Goal: Find specific page/section: Find specific page/section

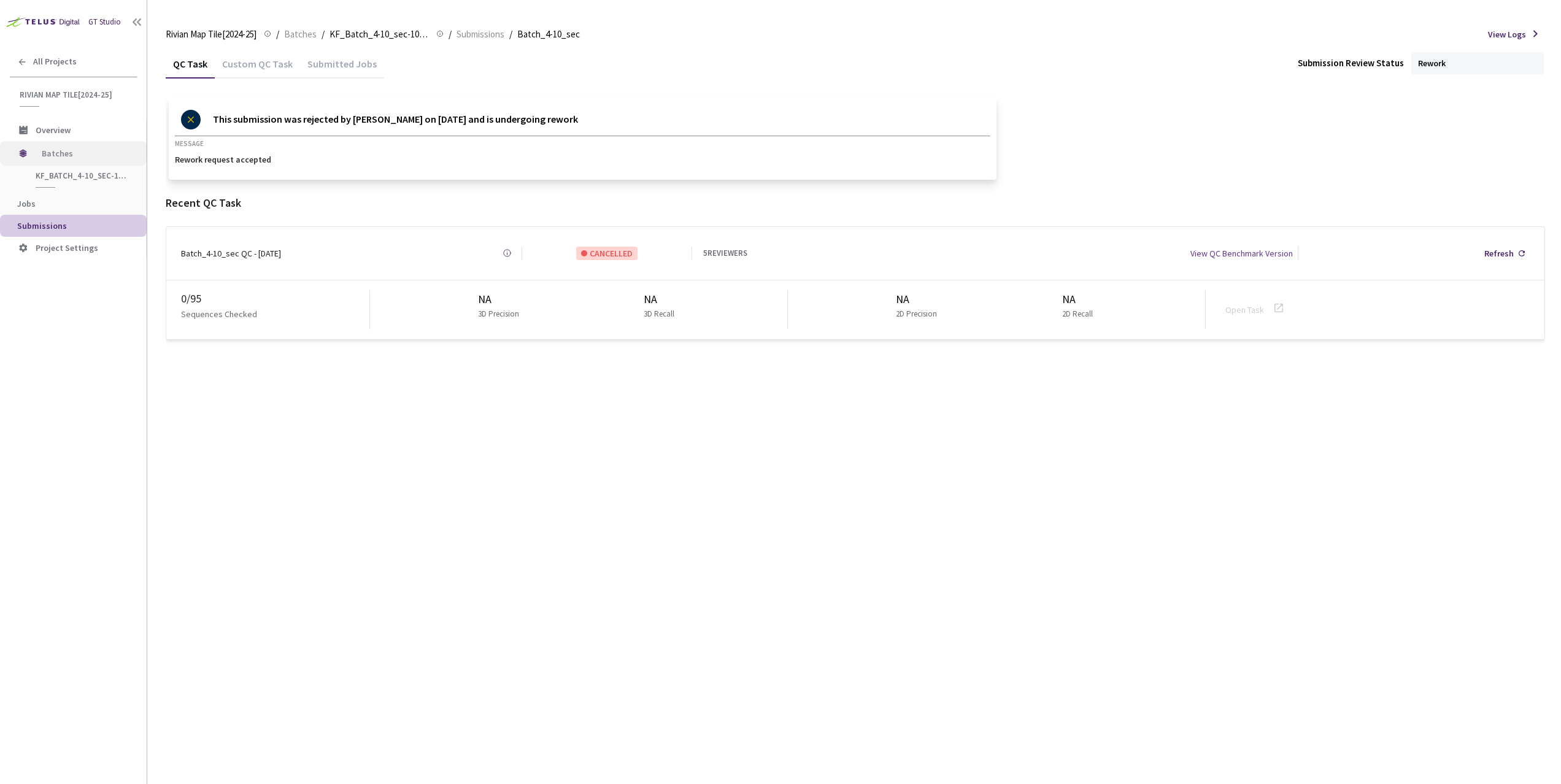
click at [48, 149] on span "Batches" at bounding box center [84, 153] width 84 height 25
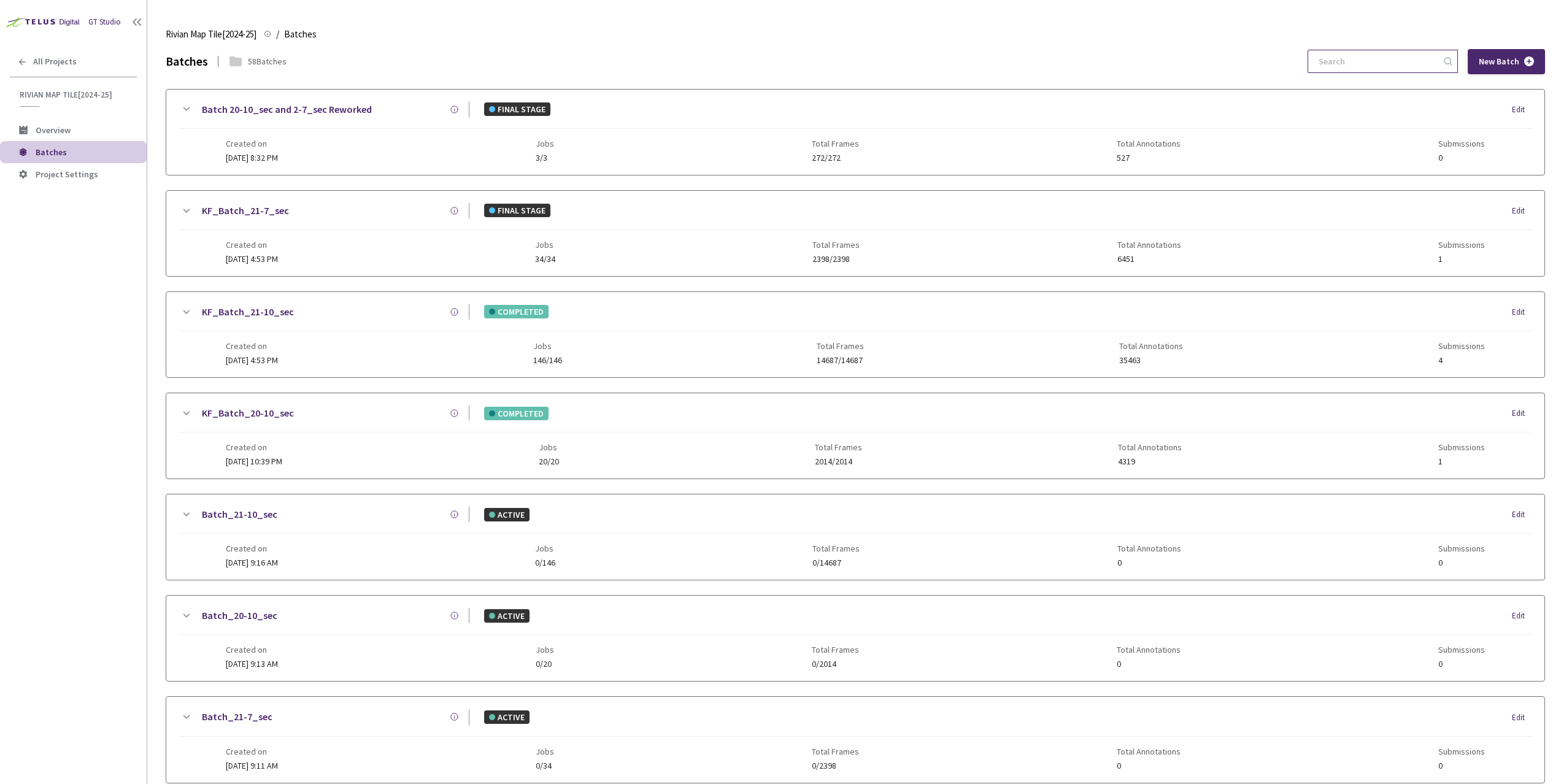
click at [1386, 56] on input at bounding box center [1376, 61] width 130 height 22
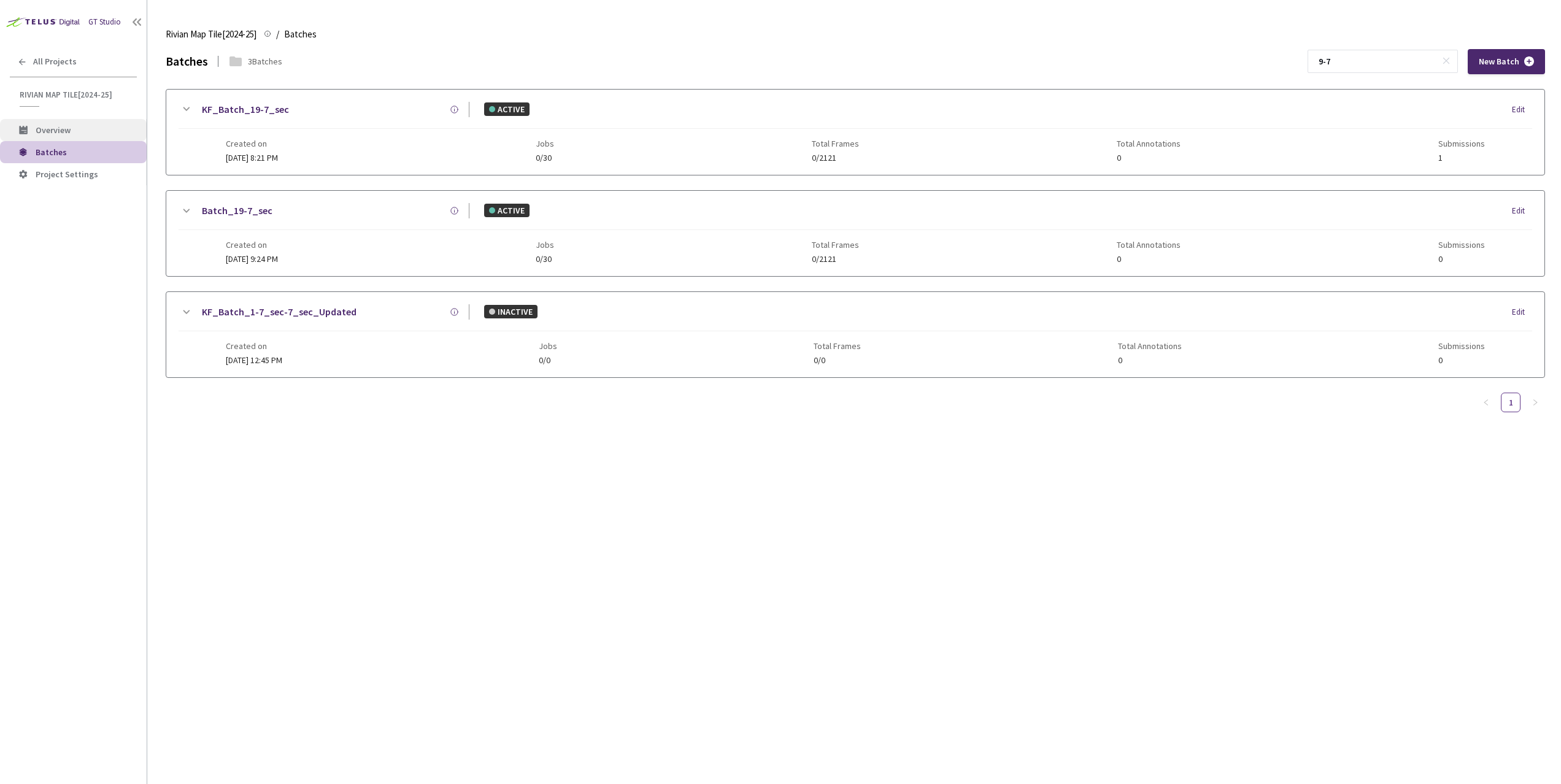
type input "9-7"
click at [67, 137] on li "Overview" at bounding box center [73, 130] width 147 height 22
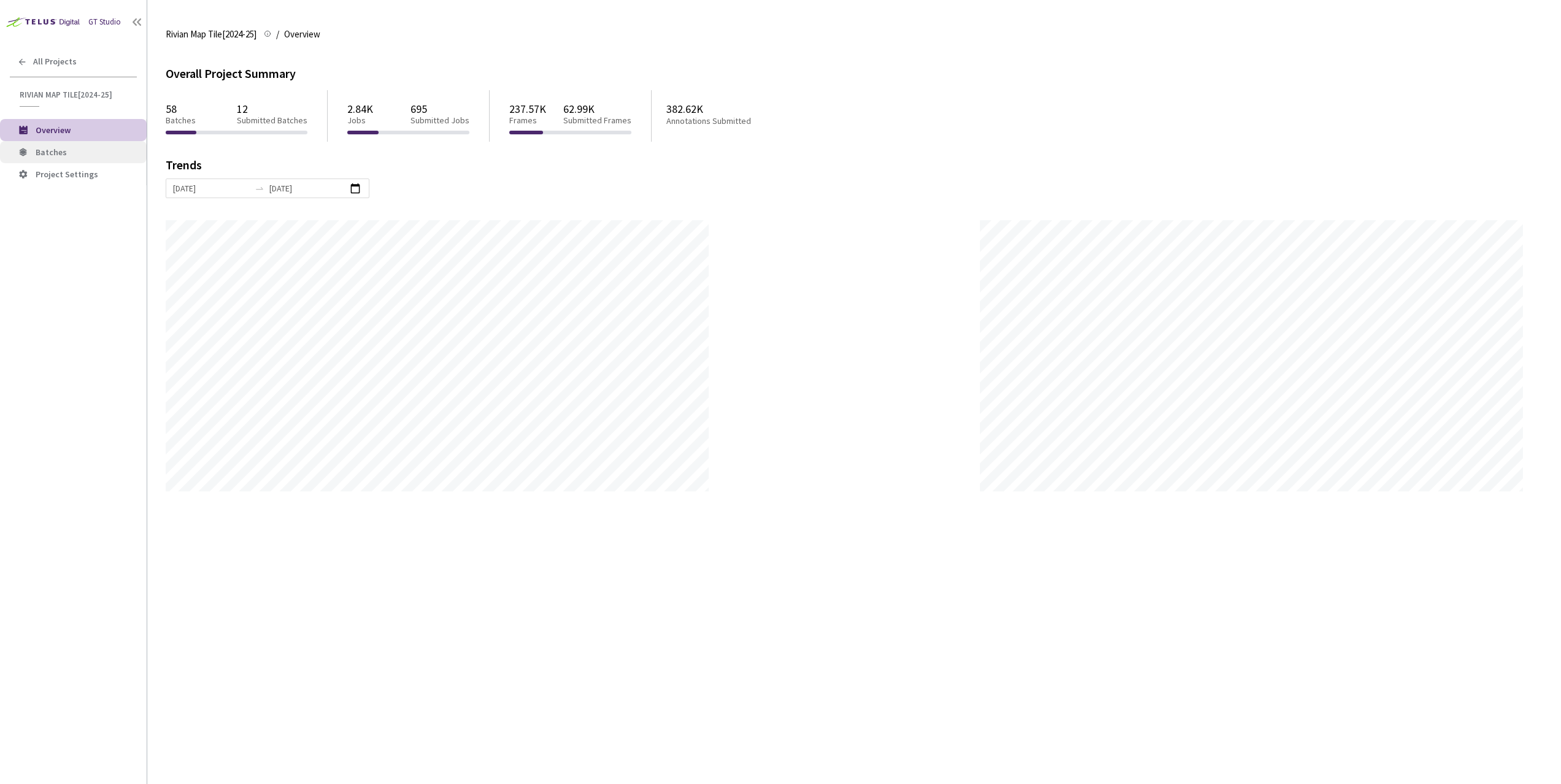
scroll to position [784, 1561]
click at [79, 153] on span "Batches" at bounding box center [86, 152] width 101 height 10
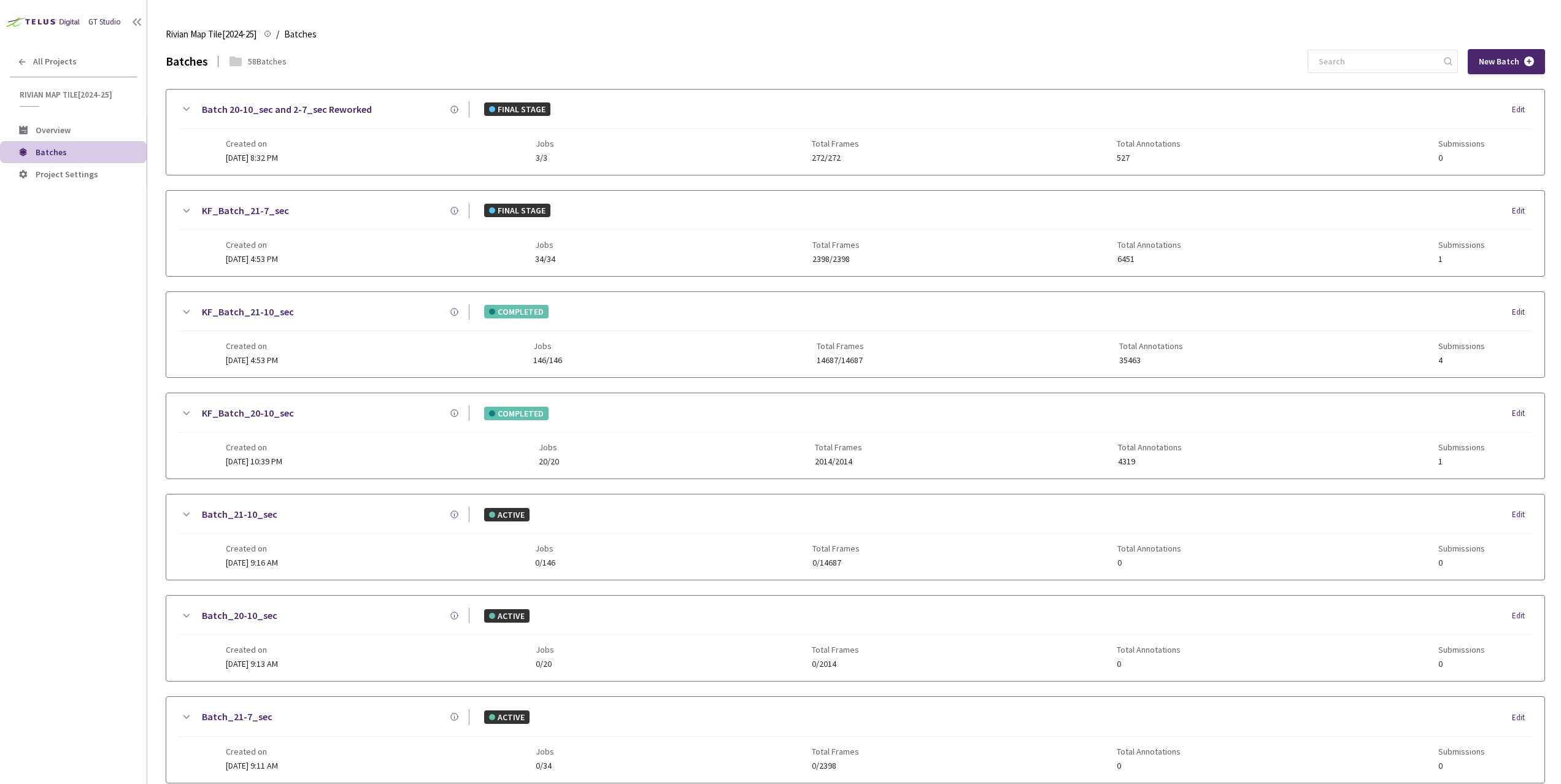
scroll to position [983, 0]
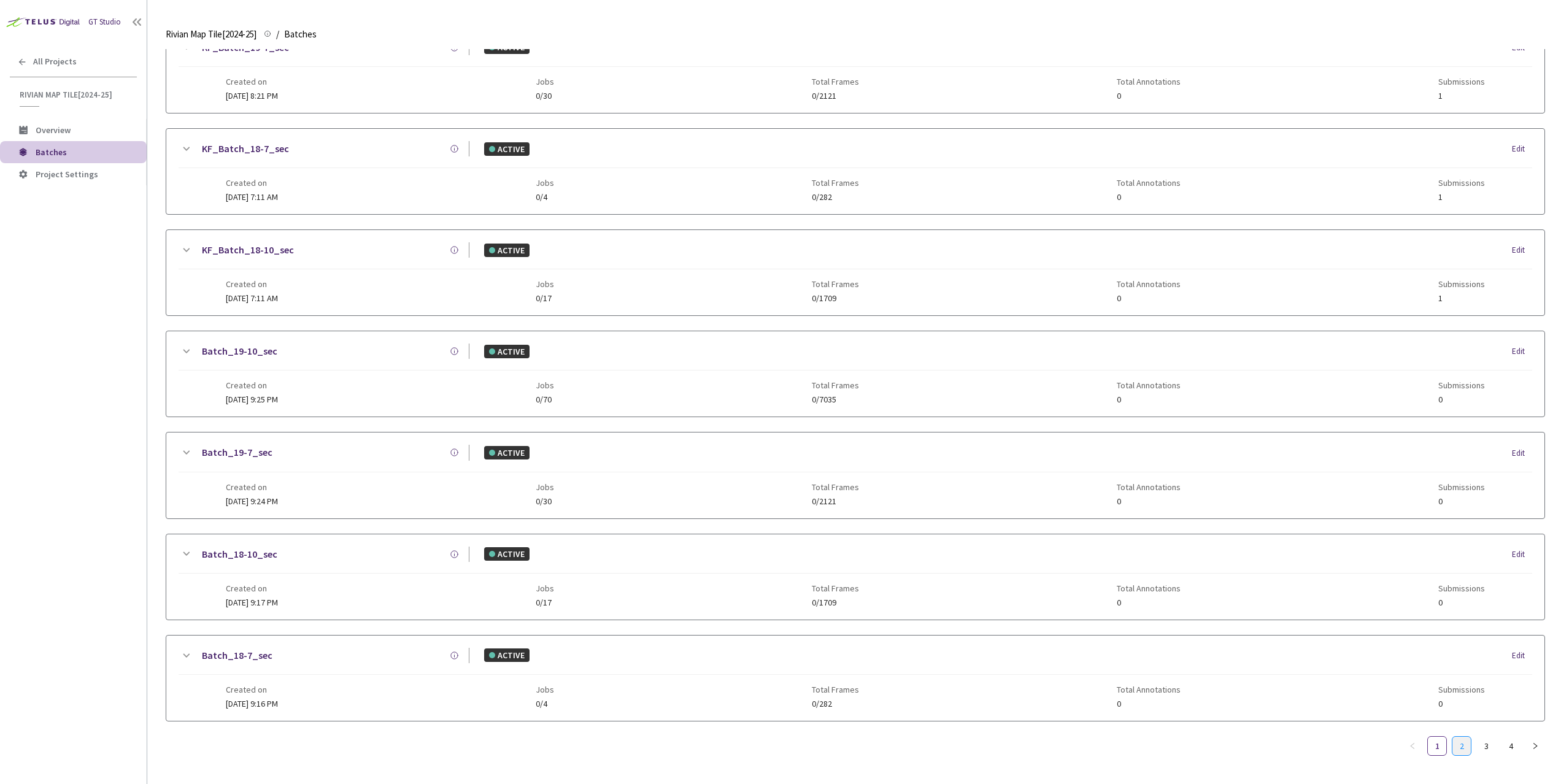
drag, startPoint x: 1449, startPoint y: 736, endPoint x: 1456, endPoint y: 736, distance: 7.0
click at [1455, 736] on ul "1 2 3 4" at bounding box center [1474, 746] width 142 height 19
click at [1456, 737] on link "2" at bounding box center [1461, 746] width 18 height 18
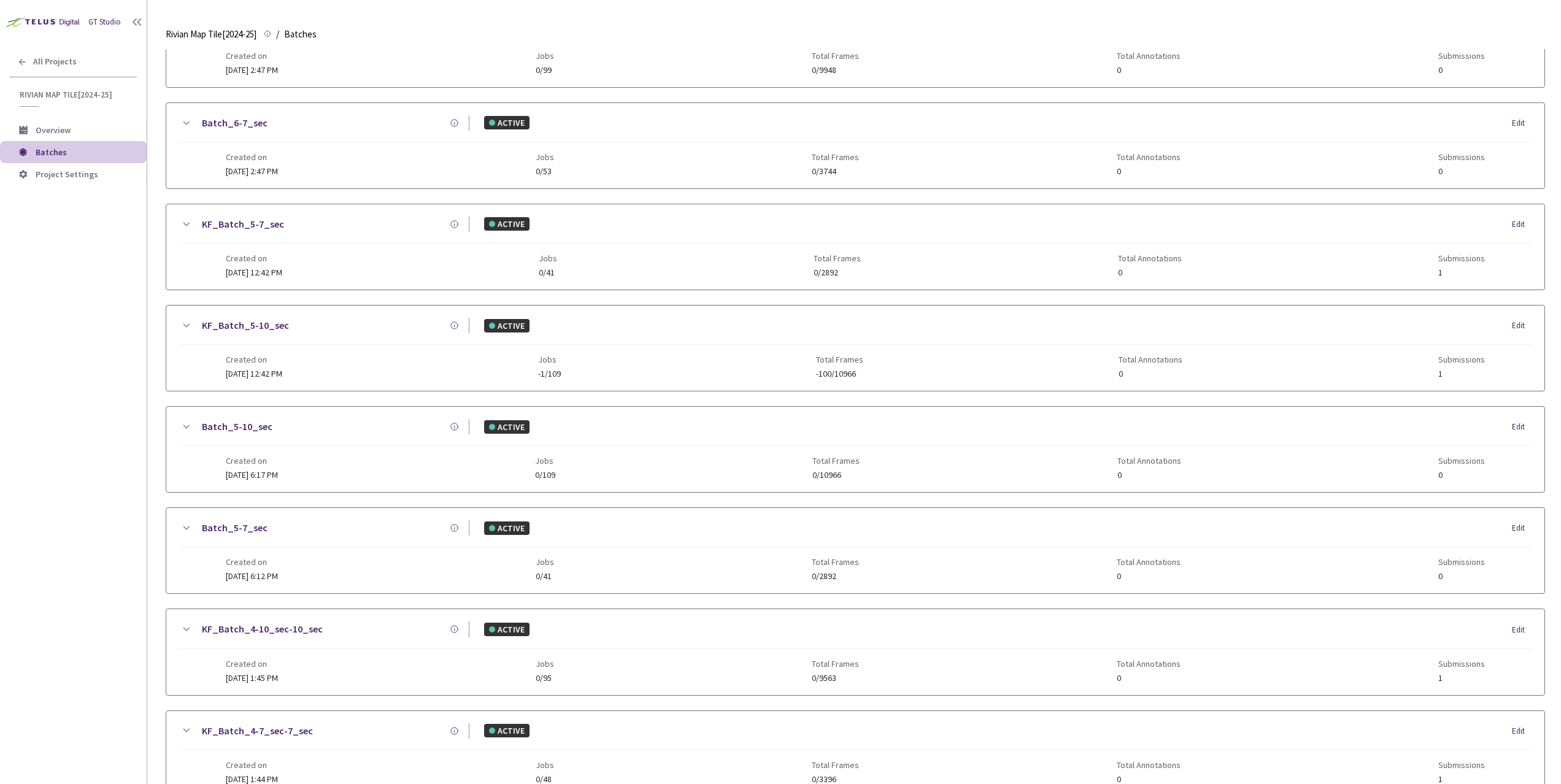
scroll to position [974, 0]
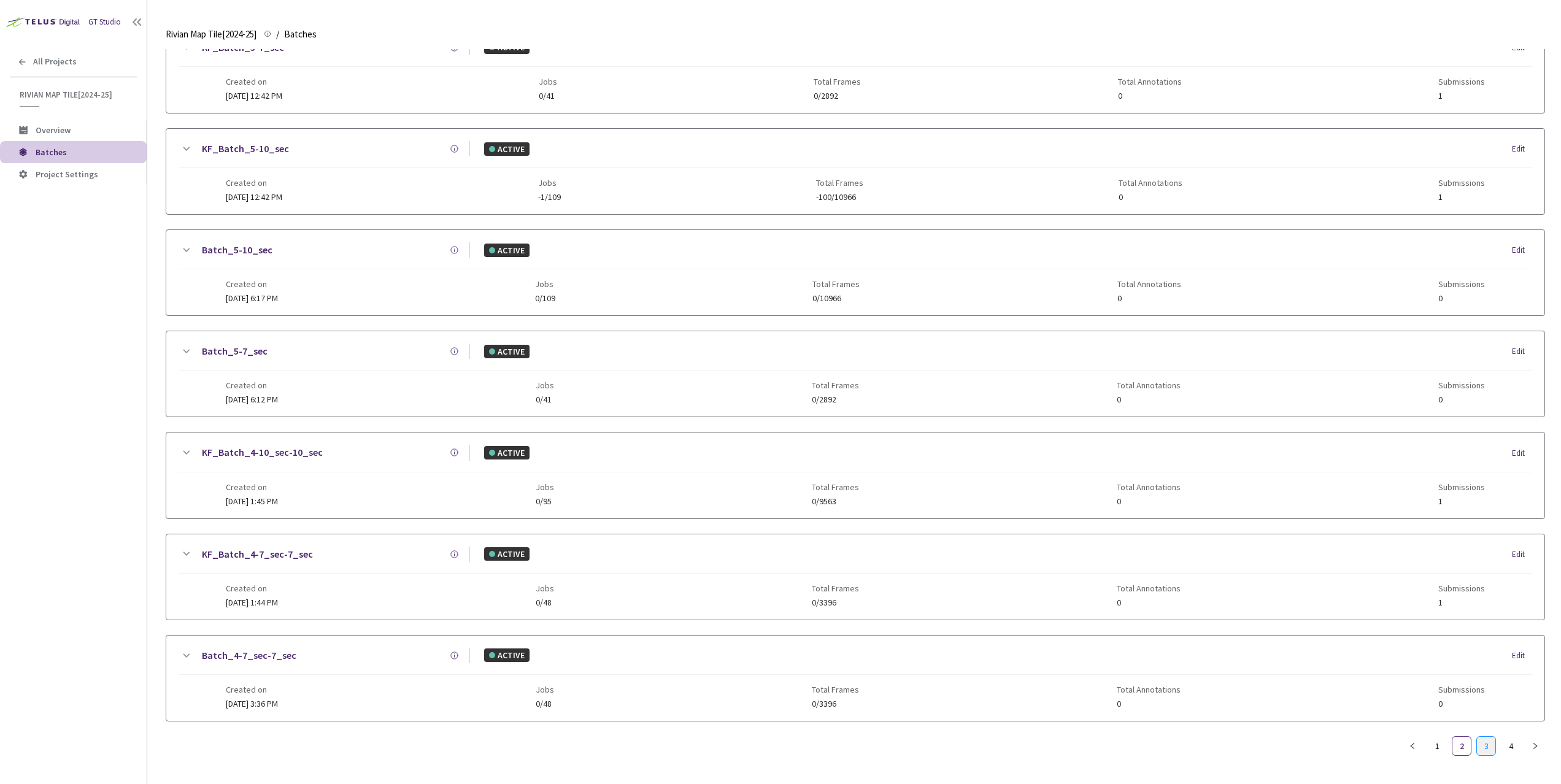
click at [1482, 746] on link "3" at bounding box center [1485, 746] width 18 height 18
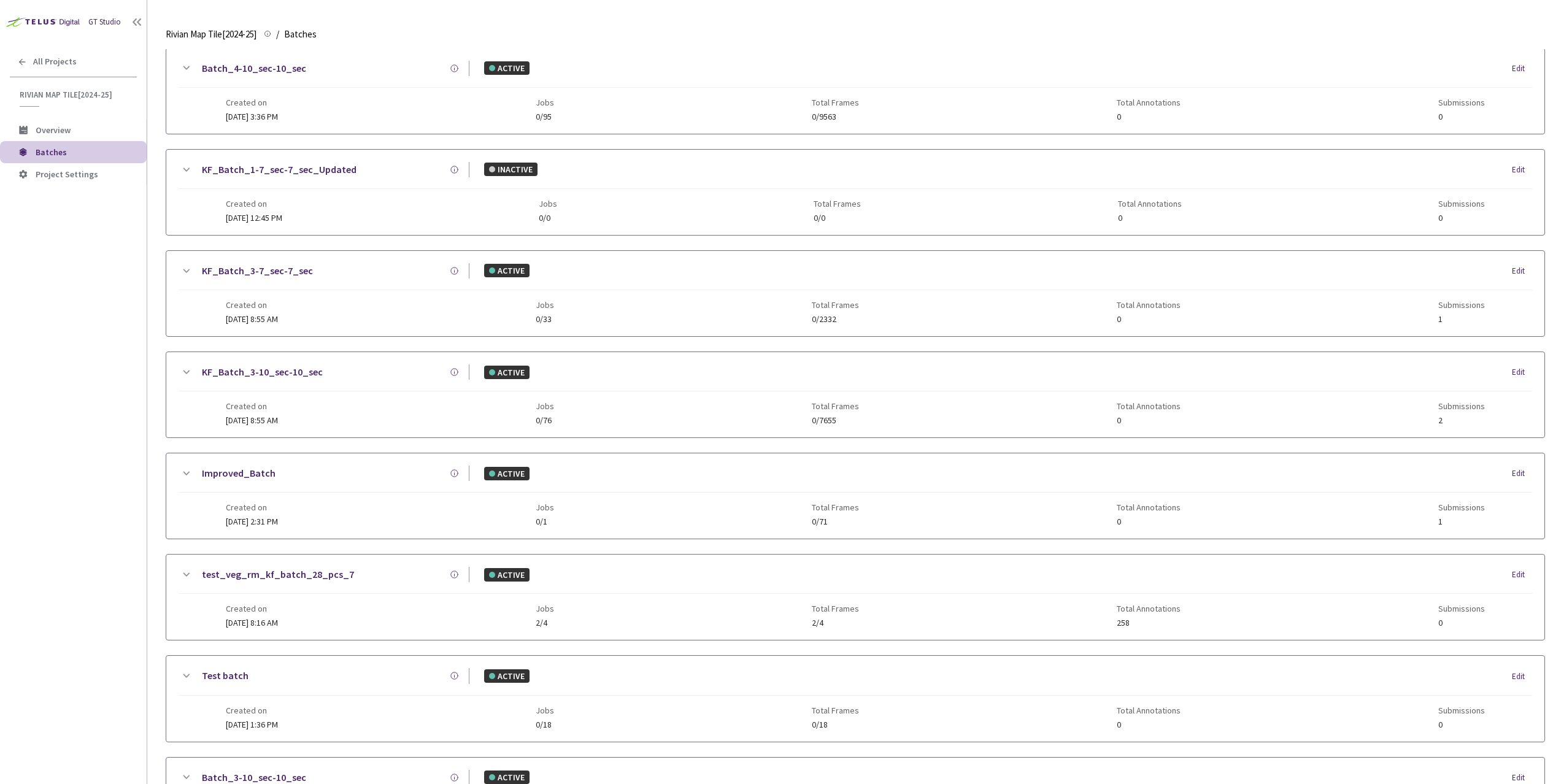
scroll to position [0, 0]
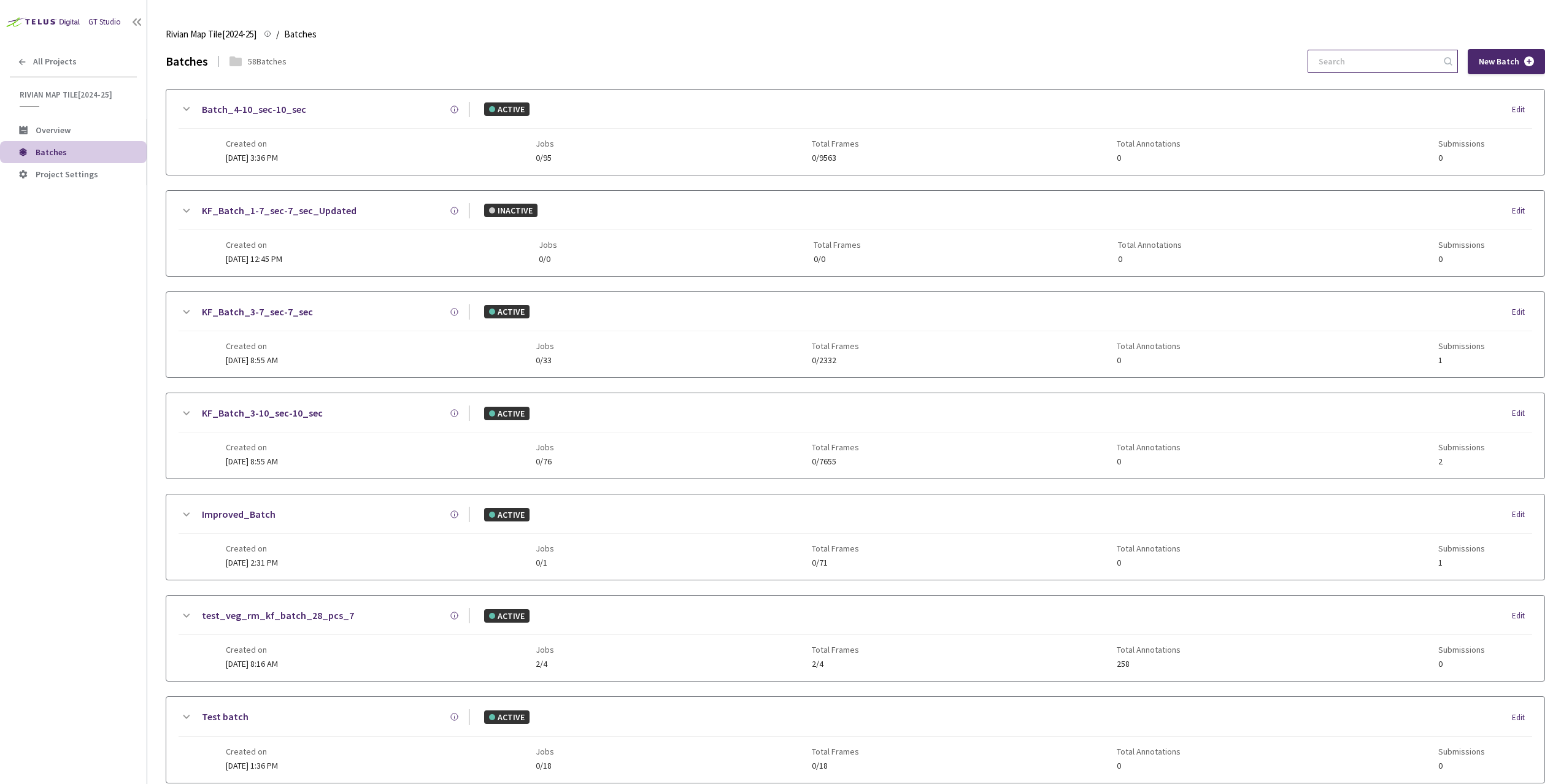
click at [1369, 65] on input at bounding box center [1376, 61] width 130 height 22
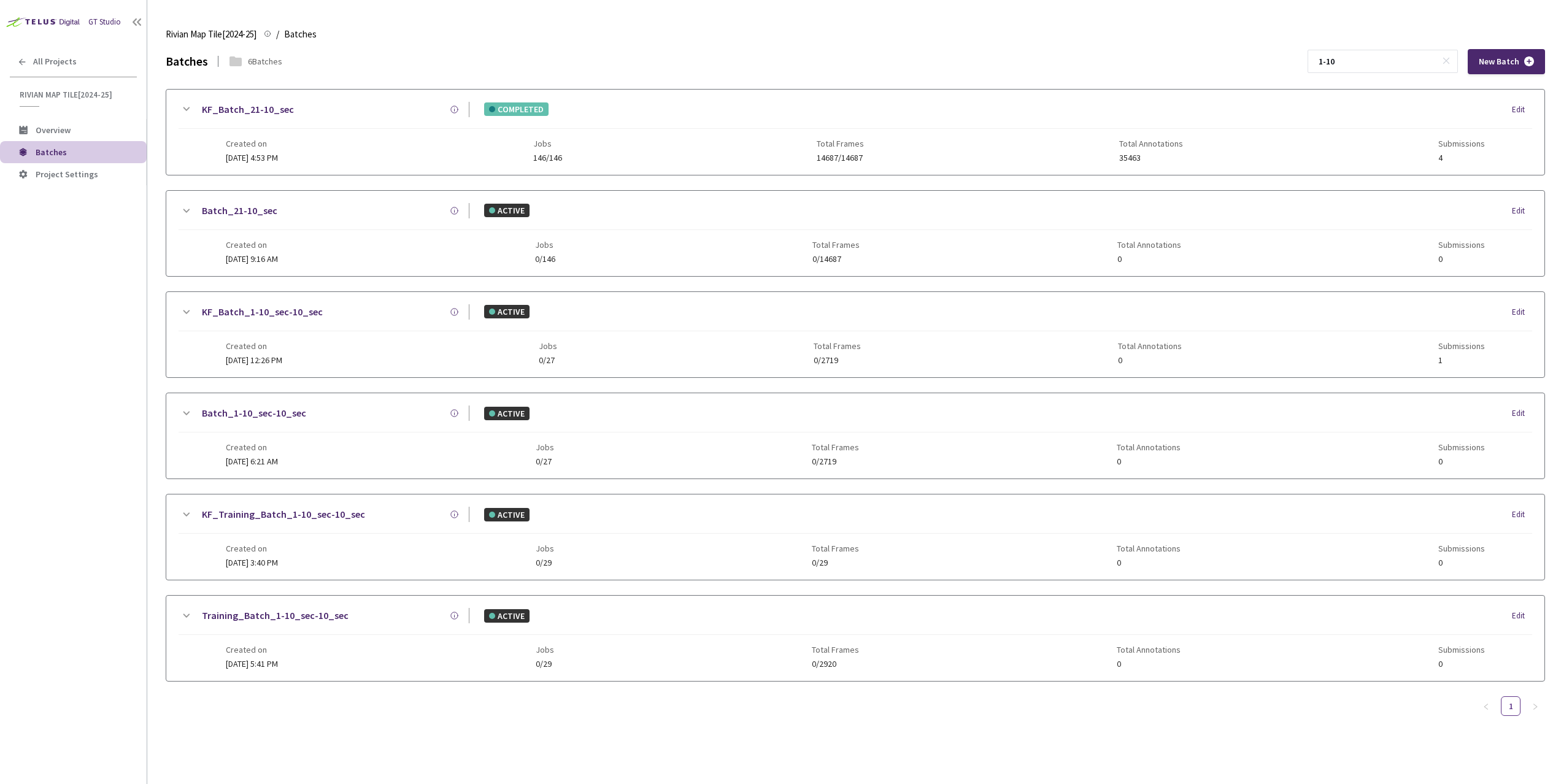
type input "1-10"
click at [188, 415] on icon at bounding box center [185, 413] width 15 height 15
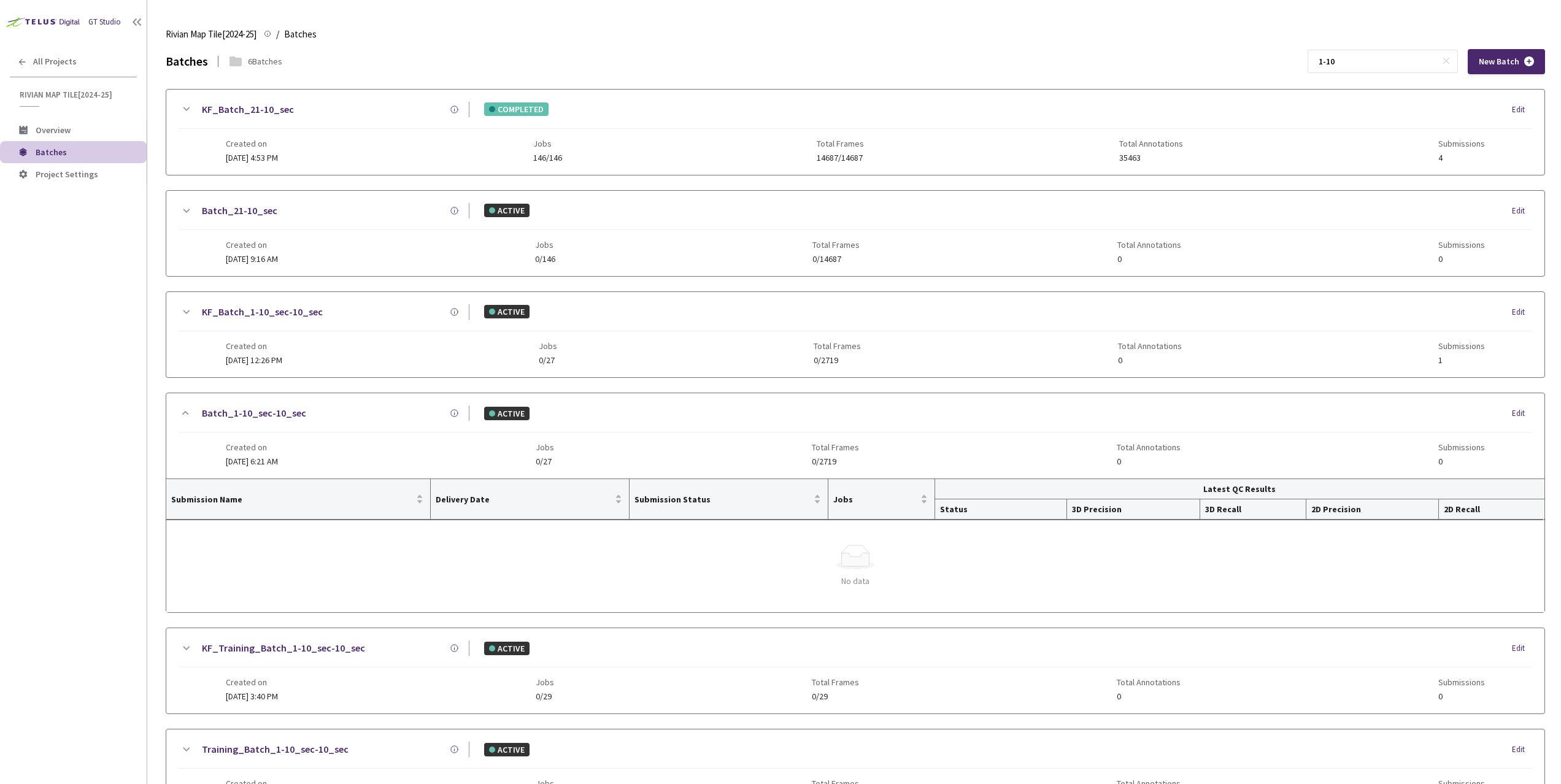
scroll to position [94, 0]
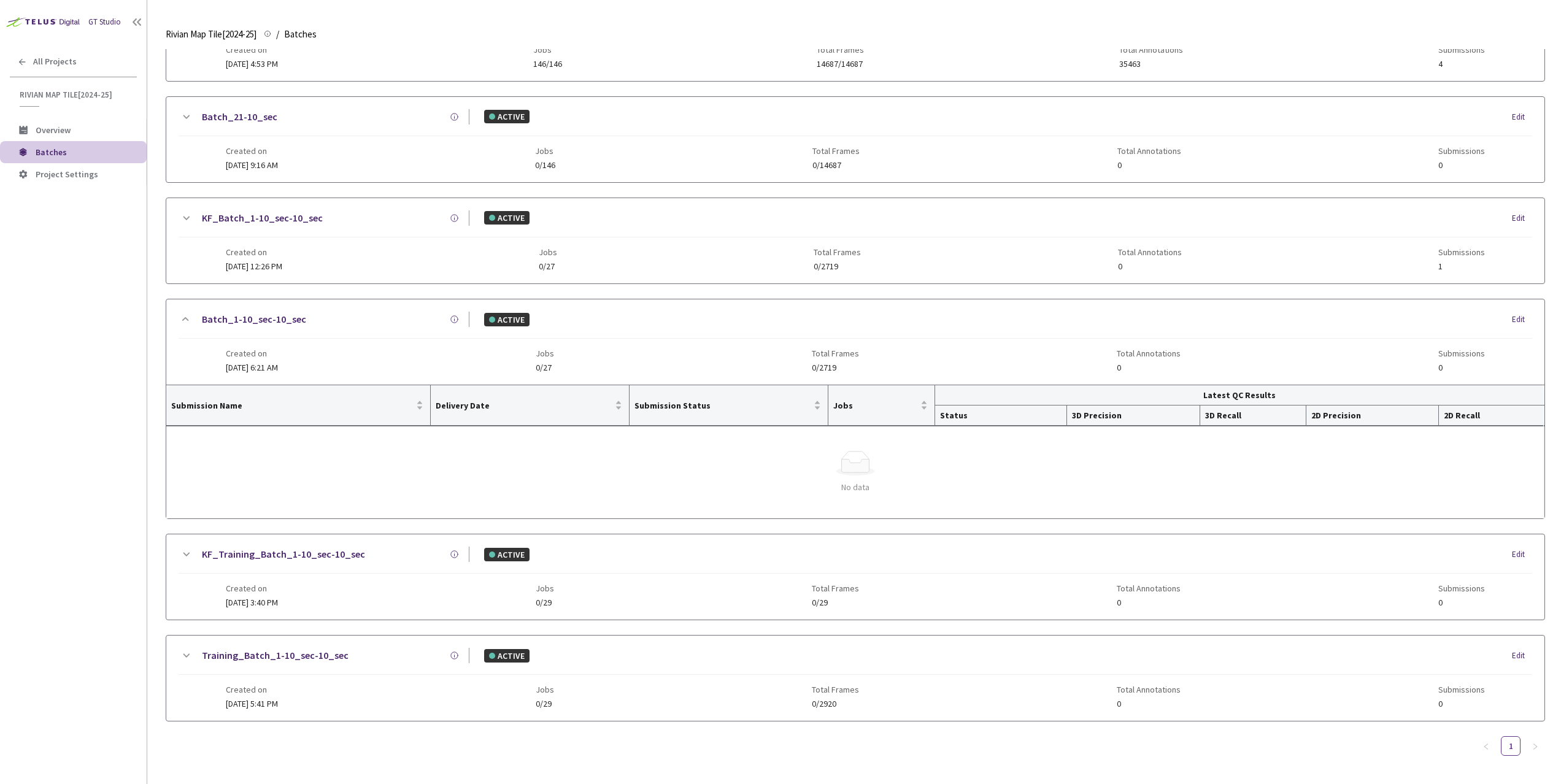
click at [269, 323] on link "Batch_1-10_sec-10_sec" at bounding box center [254, 320] width 104 height 15
